Goal: Information Seeking & Learning: Compare options

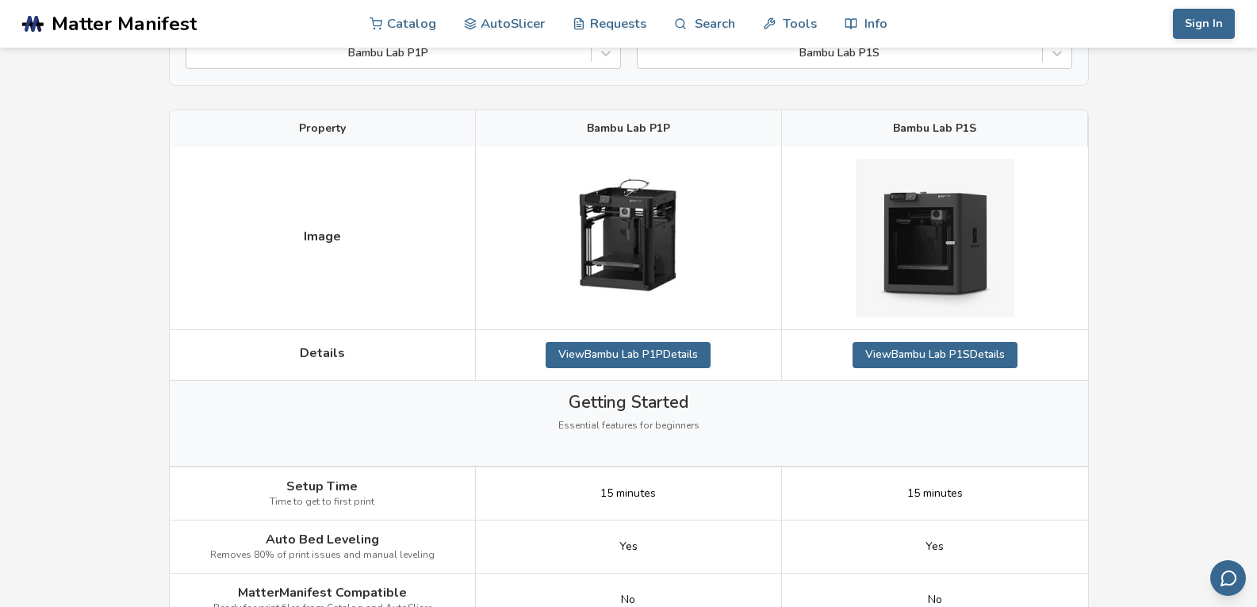
scroll to position [159, 0]
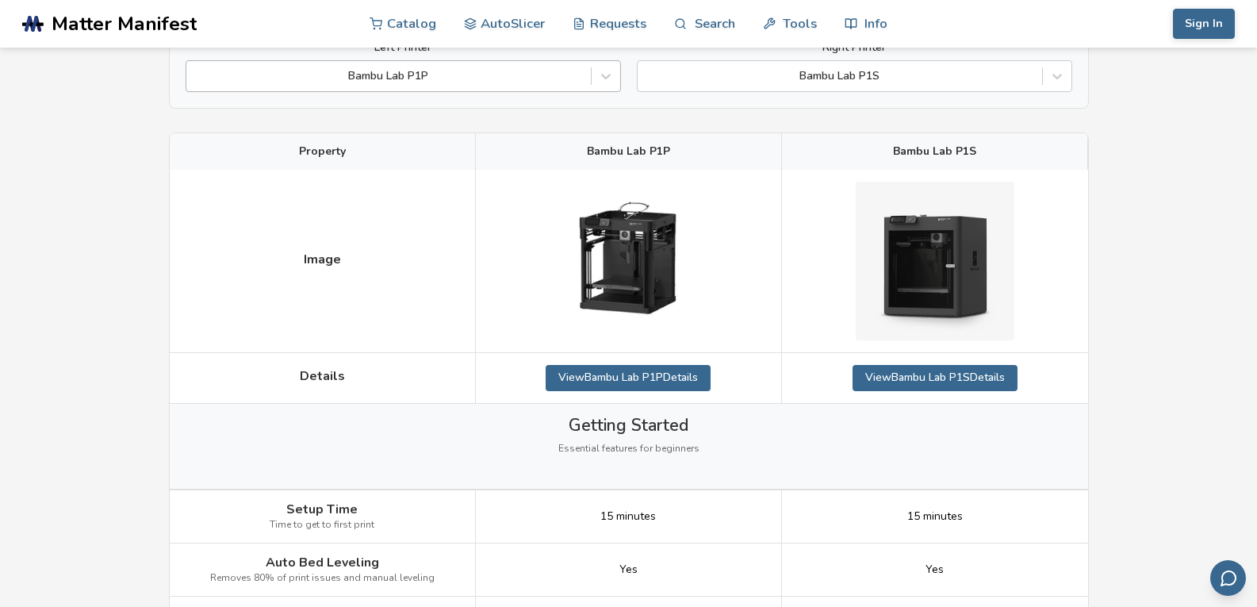
click at [562, 70] on div at bounding box center [388, 76] width 389 height 16
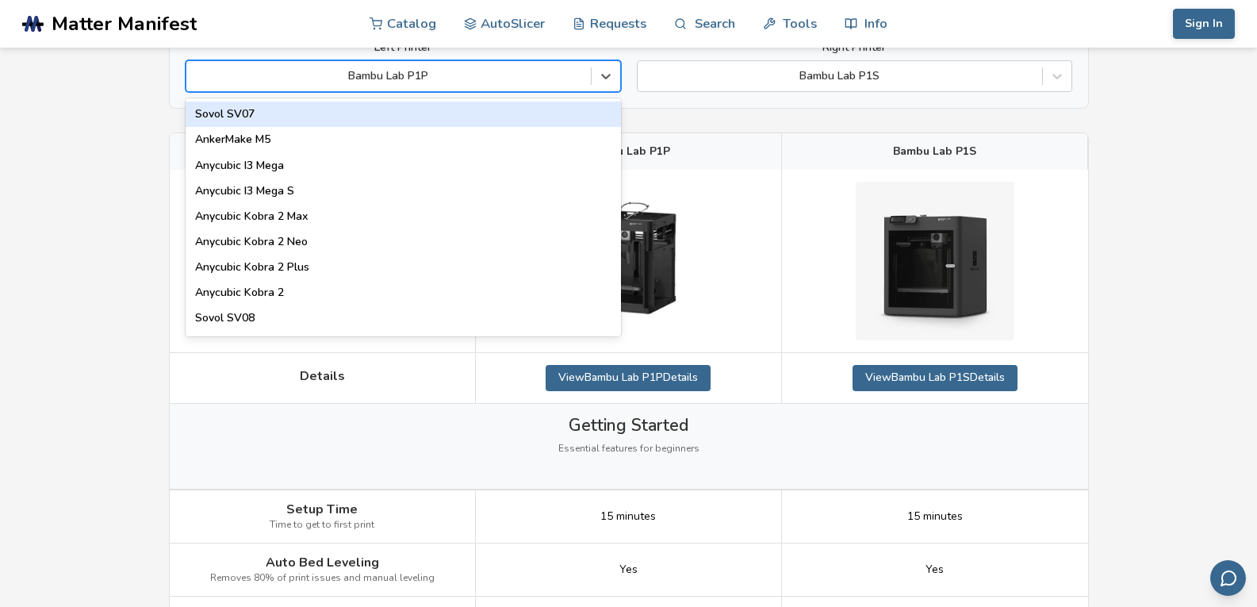
type input "*"
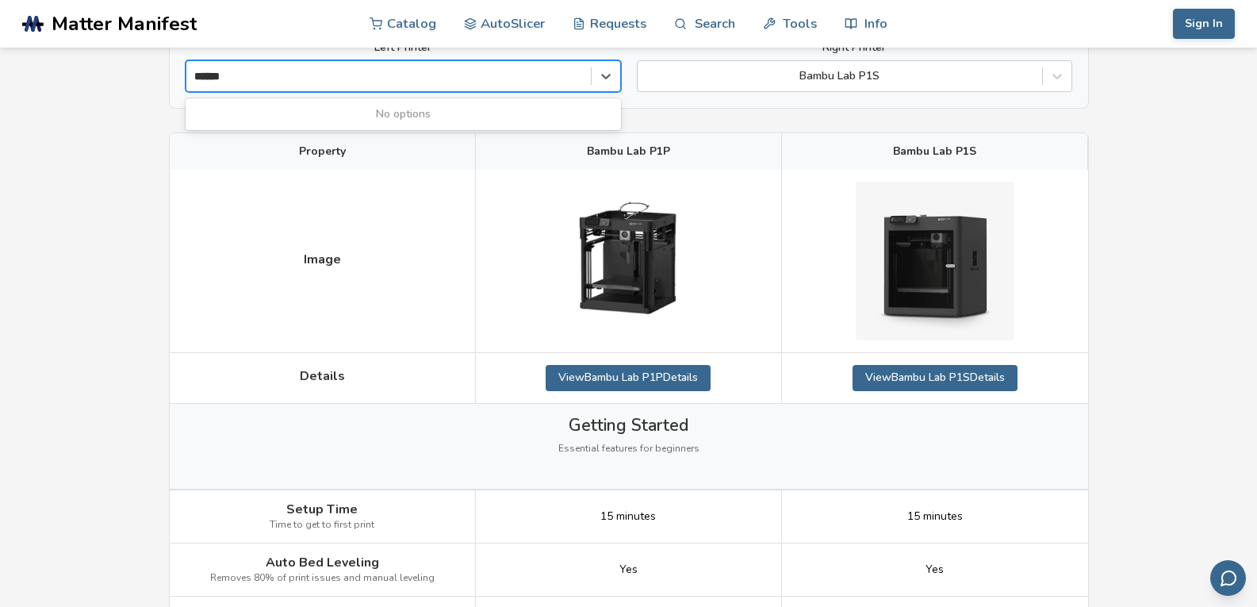
type input "*****"
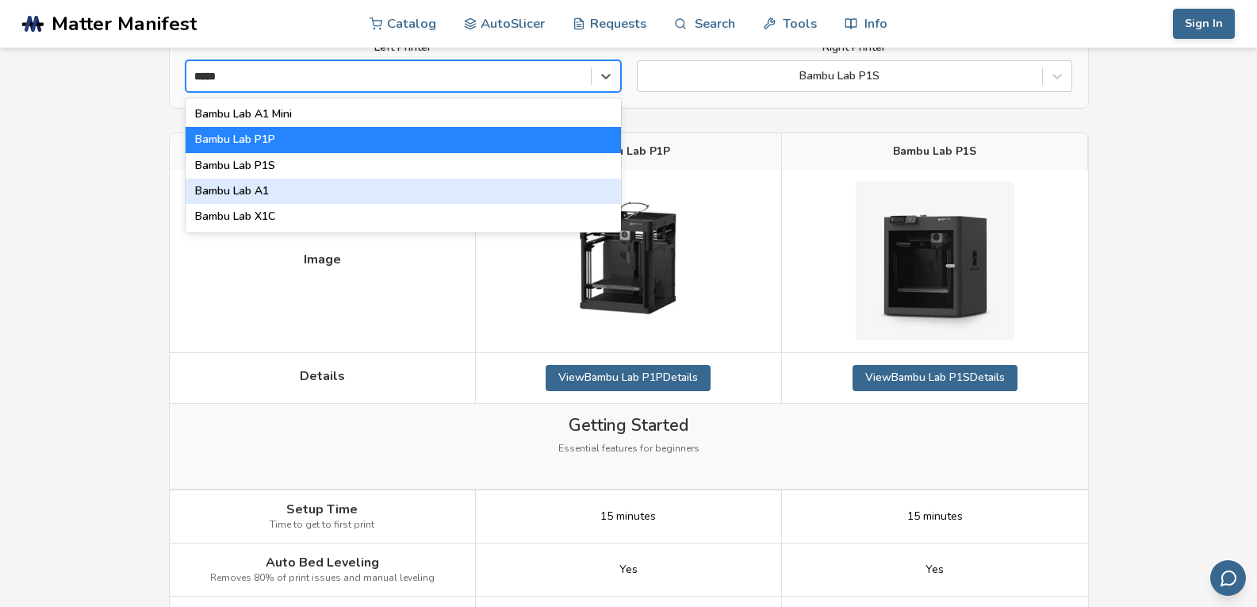
click at [294, 190] on div "Bambu Lab A1" at bounding box center [404, 190] width 436 height 25
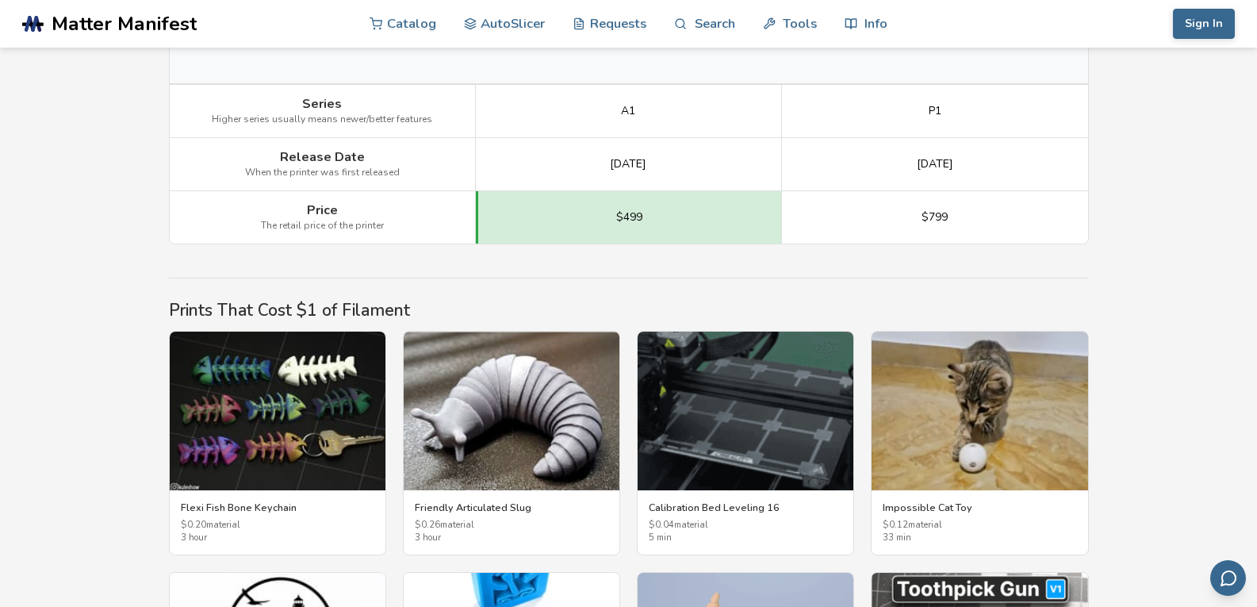
scroll to position [2336, 0]
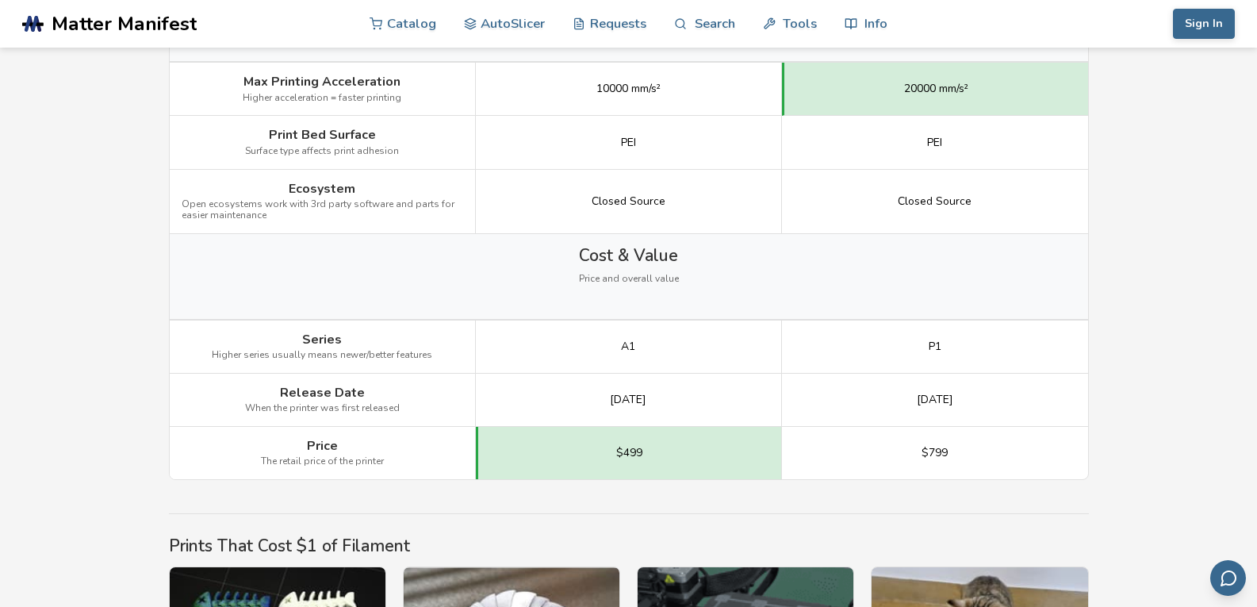
scroll to position [2178, 0]
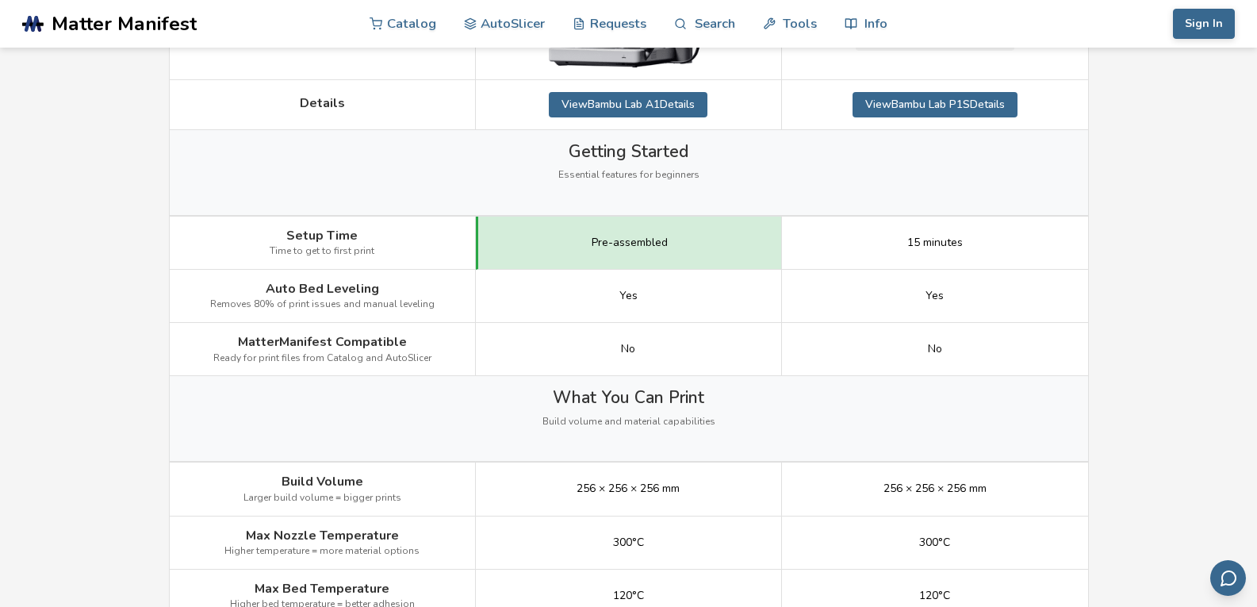
scroll to position [148, 0]
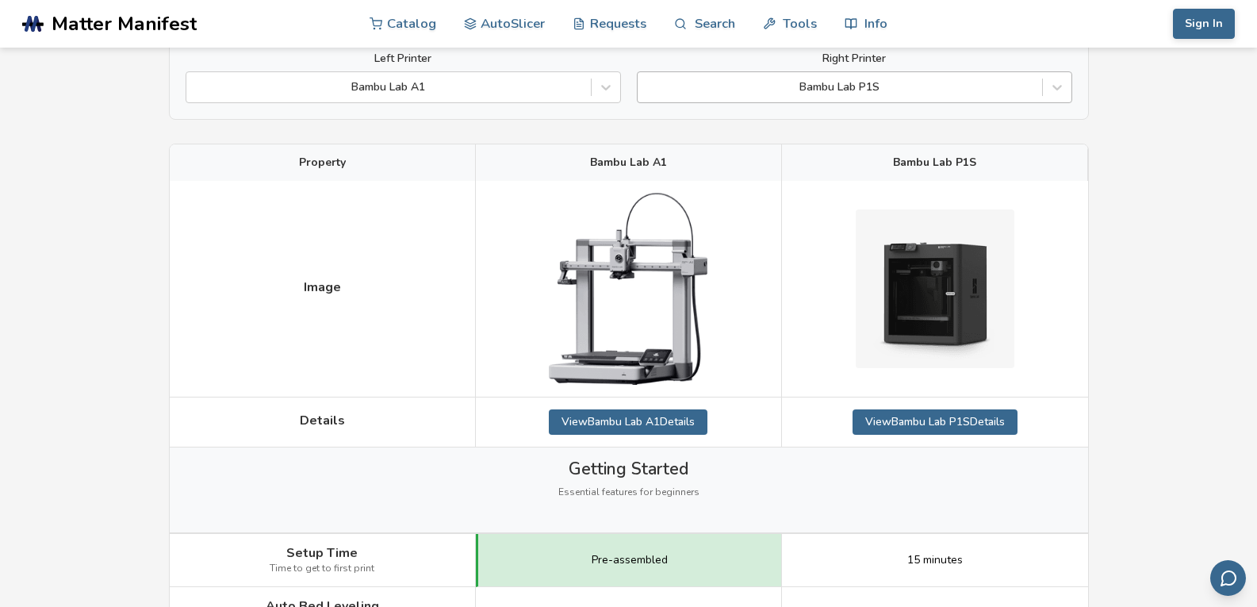
click at [921, 94] on div at bounding box center [840, 87] width 389 height 16
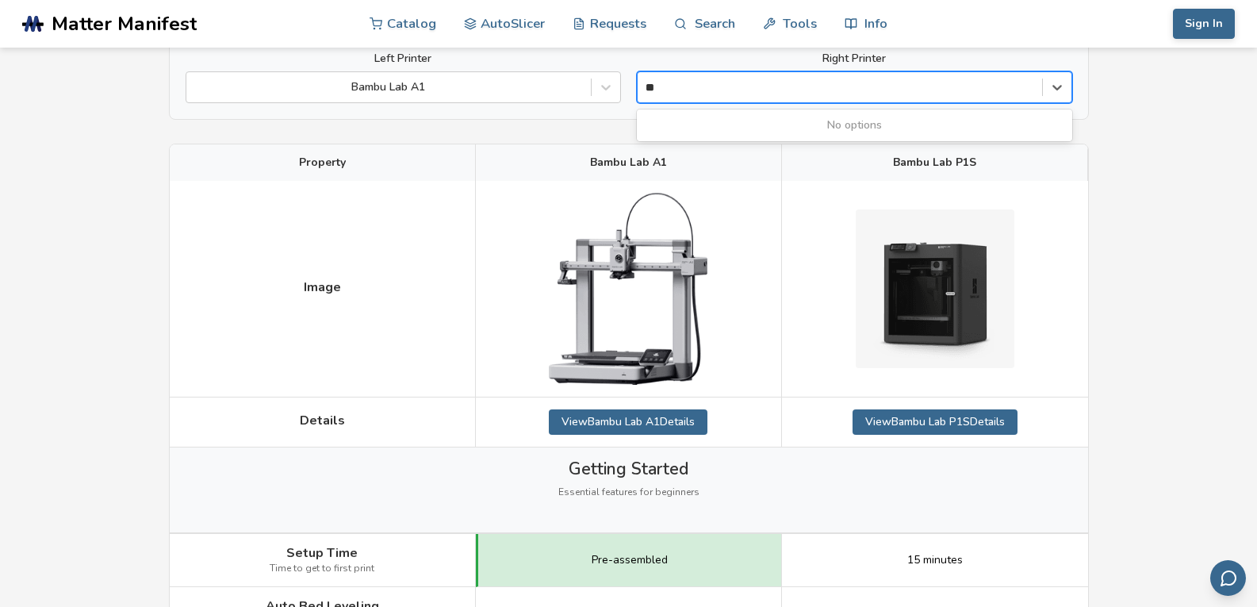
type input "*"
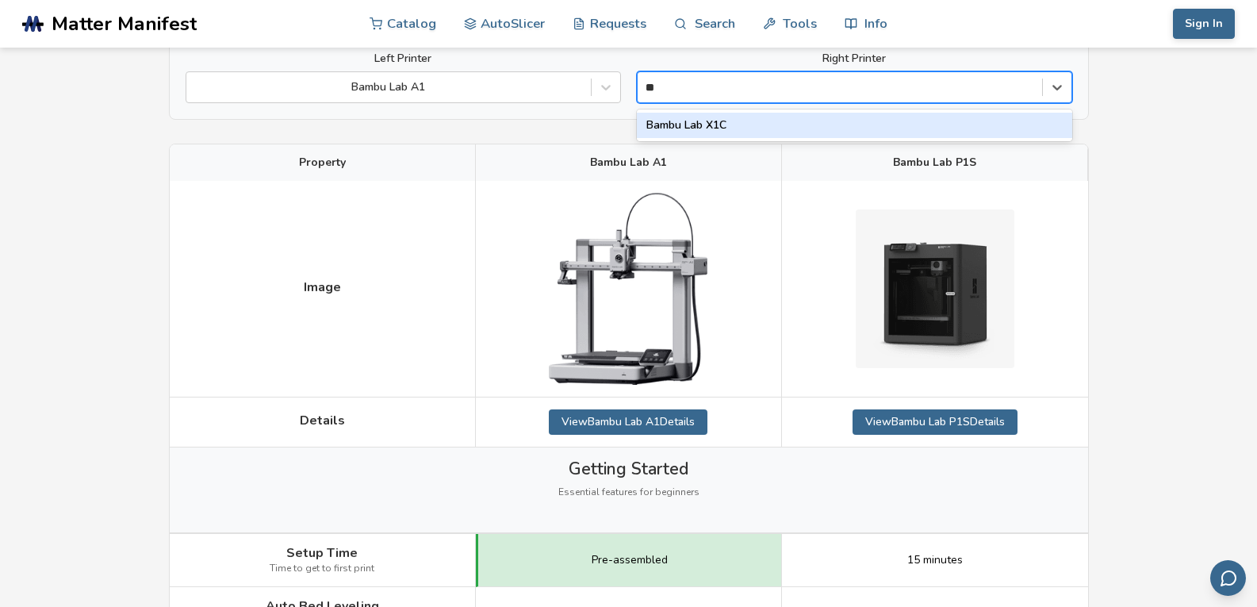
type input "***"
click at [882, 114] on div "Bambu Lab X1C" at bounding box center [855, 125] width 436 height 25
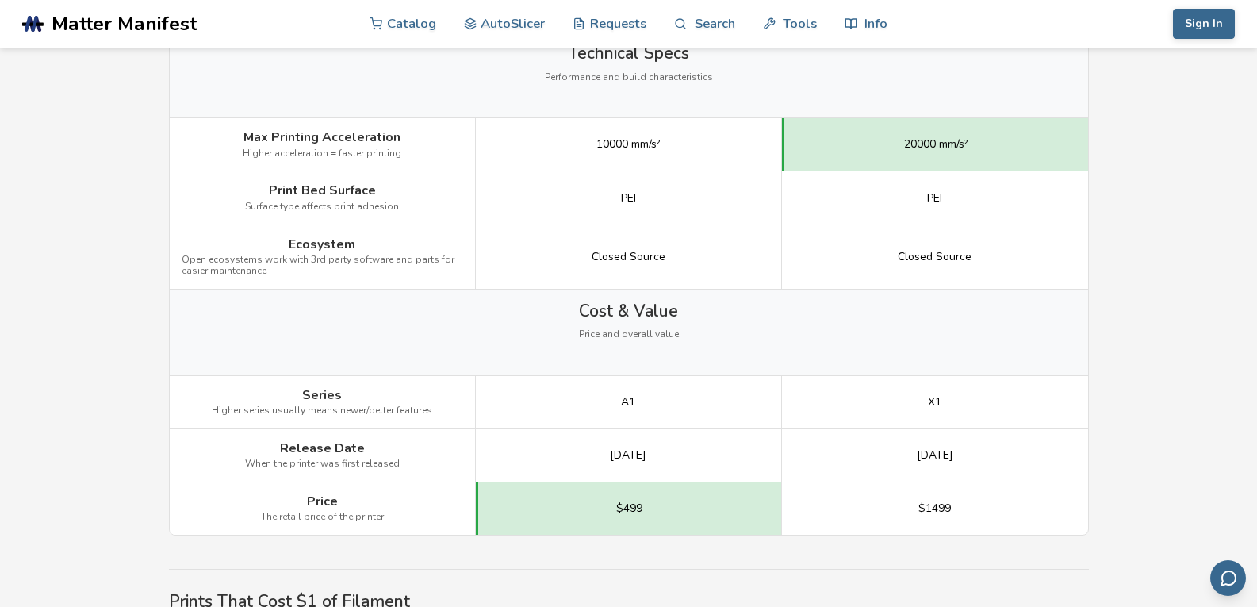
scroll to position [2210, 0]
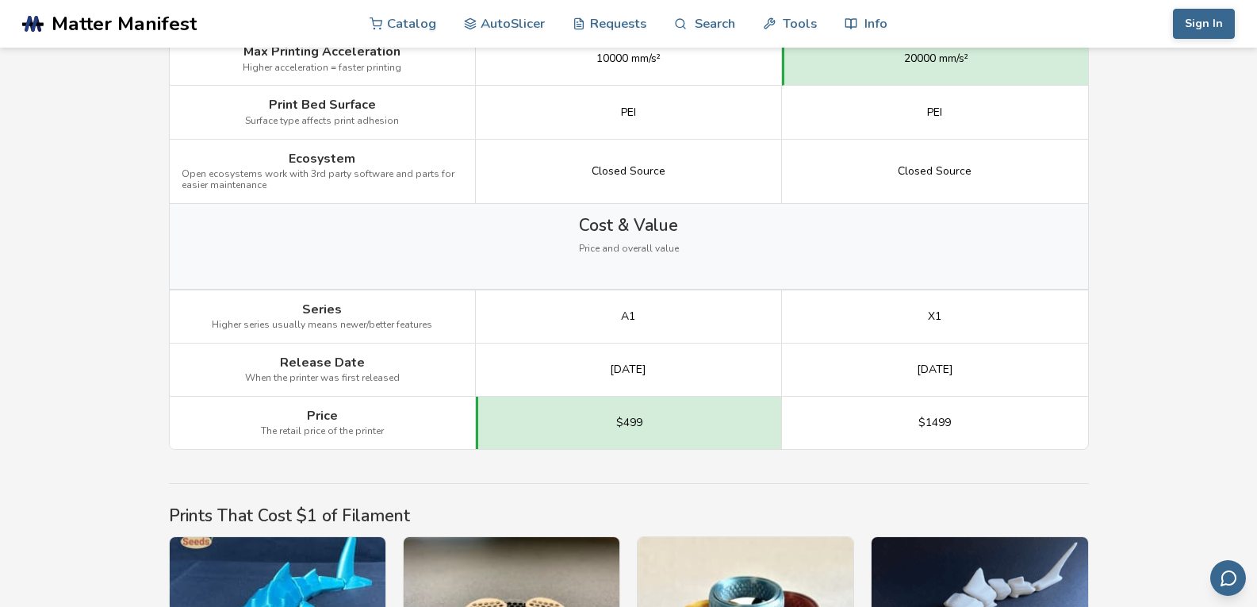
scroll to position [2210, 0]
